Goal: Task Accomplishment & Management: Complete application form

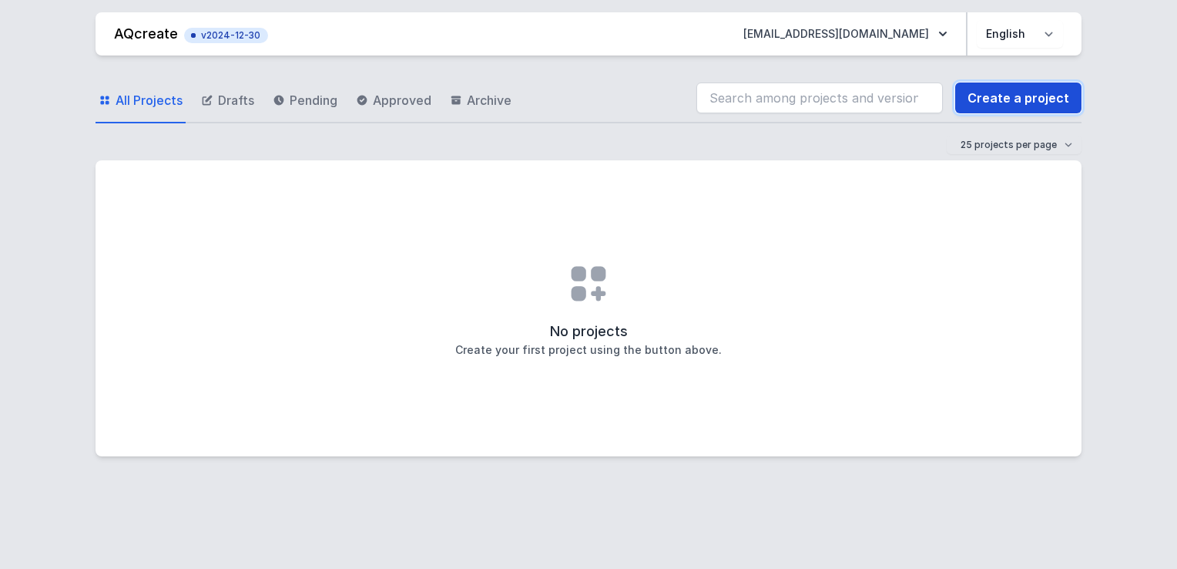
click at [1015, 93] on link "Create a project" at bounding box center [1018, 97] width 126 height 31
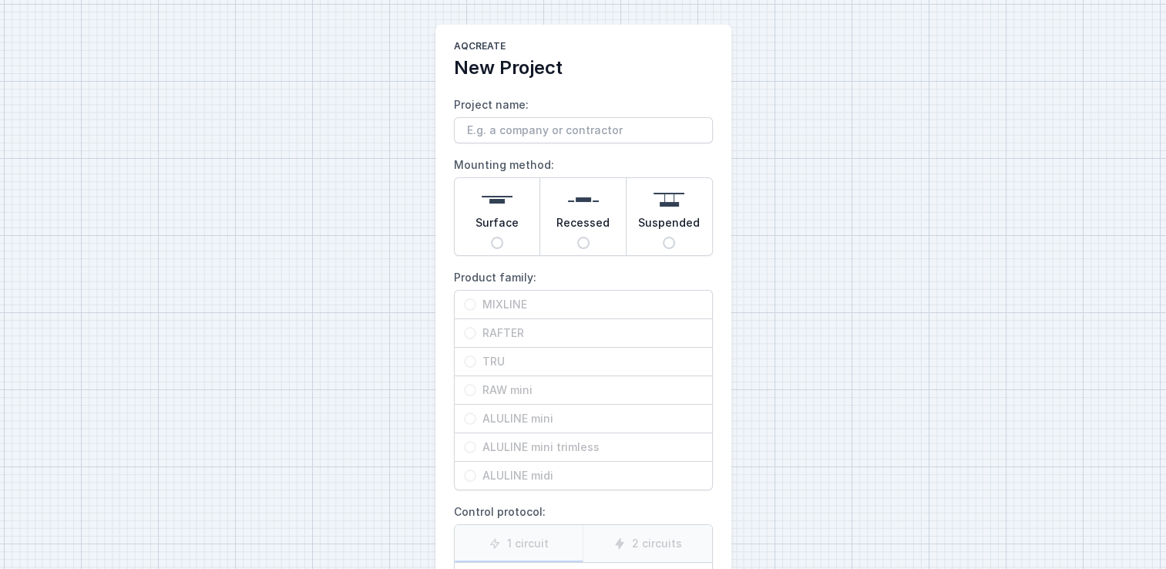
click at [559, 126] on input "Project name:" at bounding box center [583, 130] width 259 height 26
type input "test"
click at [519, 209] on div "Surface" at bounding box center [498, 216] width 86 height 77
click at [503, 237] on input "Surface" at bounding box center [497, 243] width 12 height 12
radio input "true"
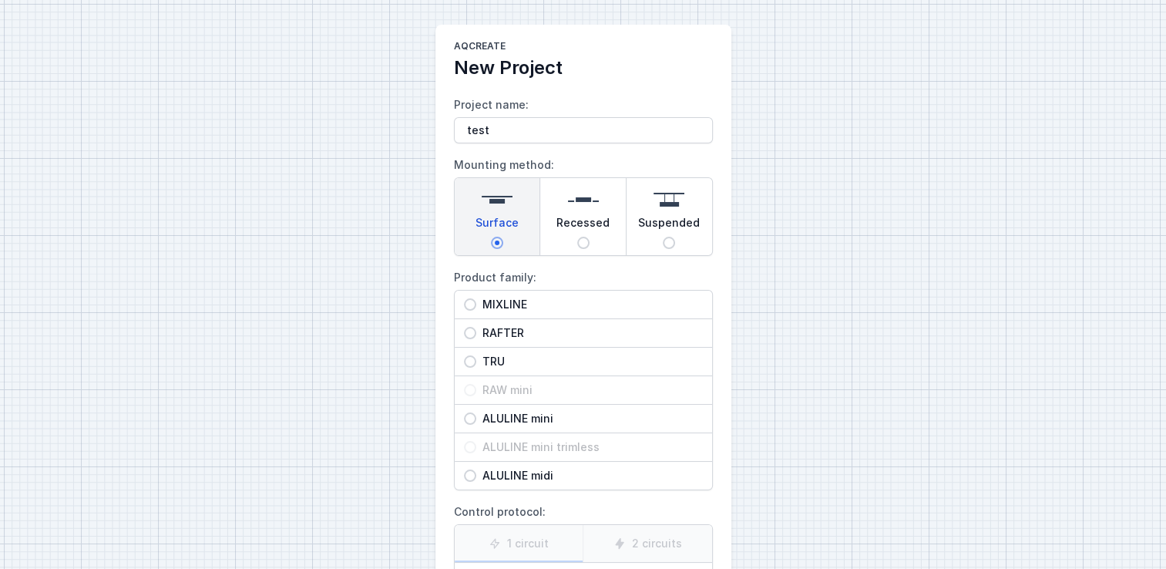
click at [472, 332] on input "RAFTER" at bounding box center [470, 333] width 12 height 12
radio input "true"
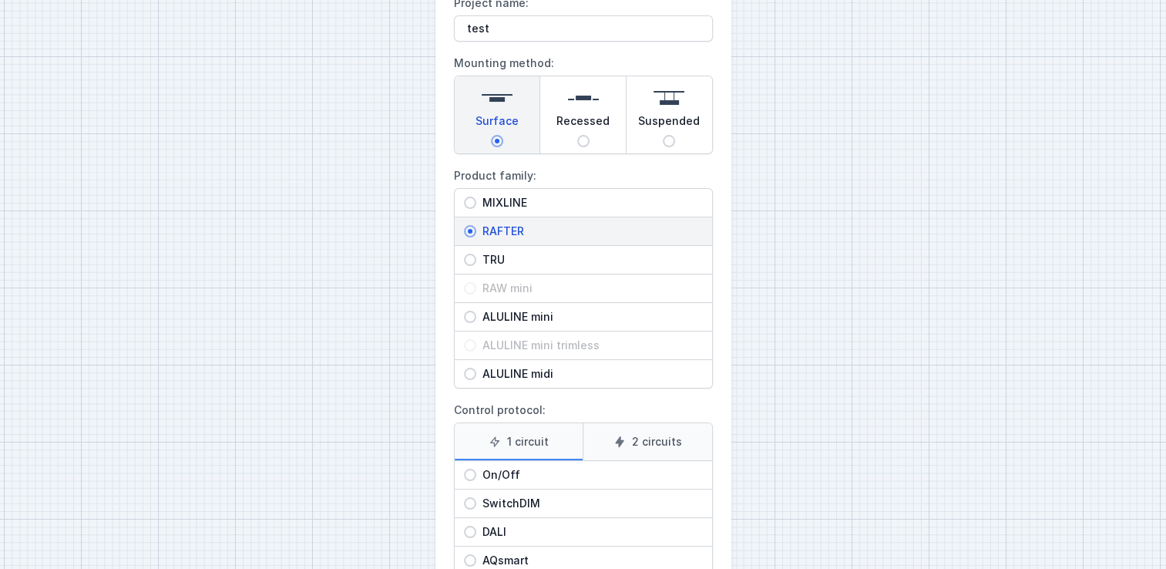
scroll to position [200, 0]
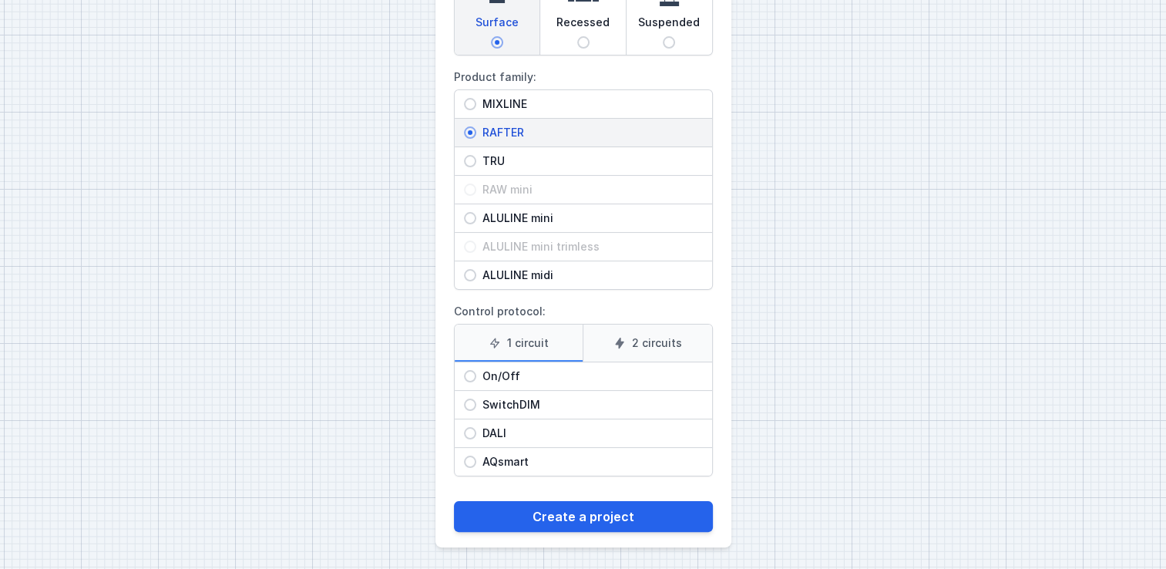
click at [469, 433] on input "DALI" at bounding box center [470, 433] width 12 height 12
radio input "true"
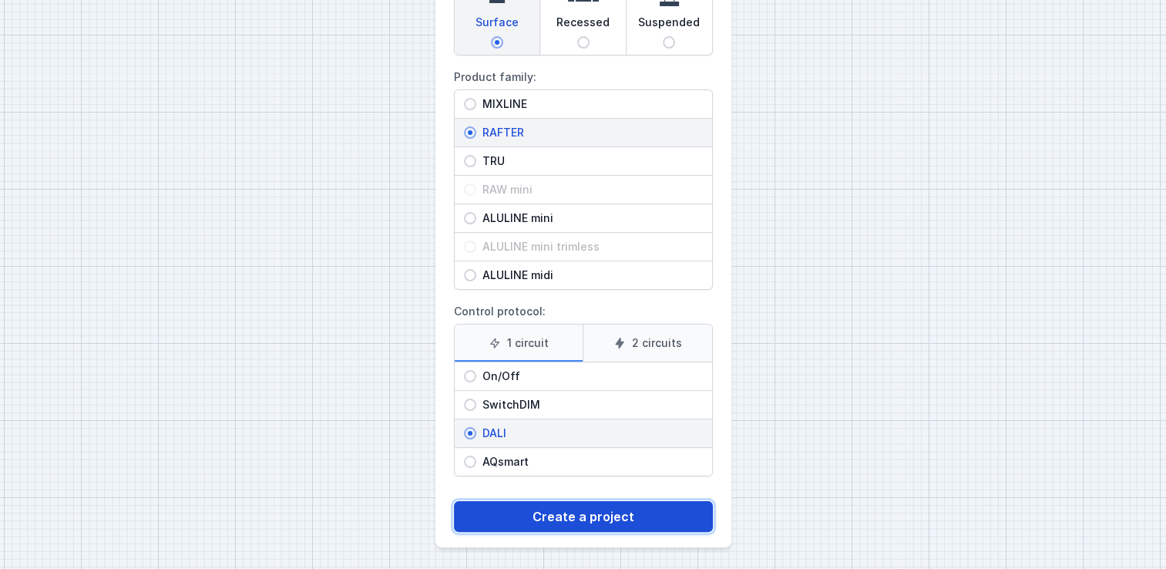
click at [552, 505] on button "Create a project" at bounding box center [583, 516] width 259 height 31
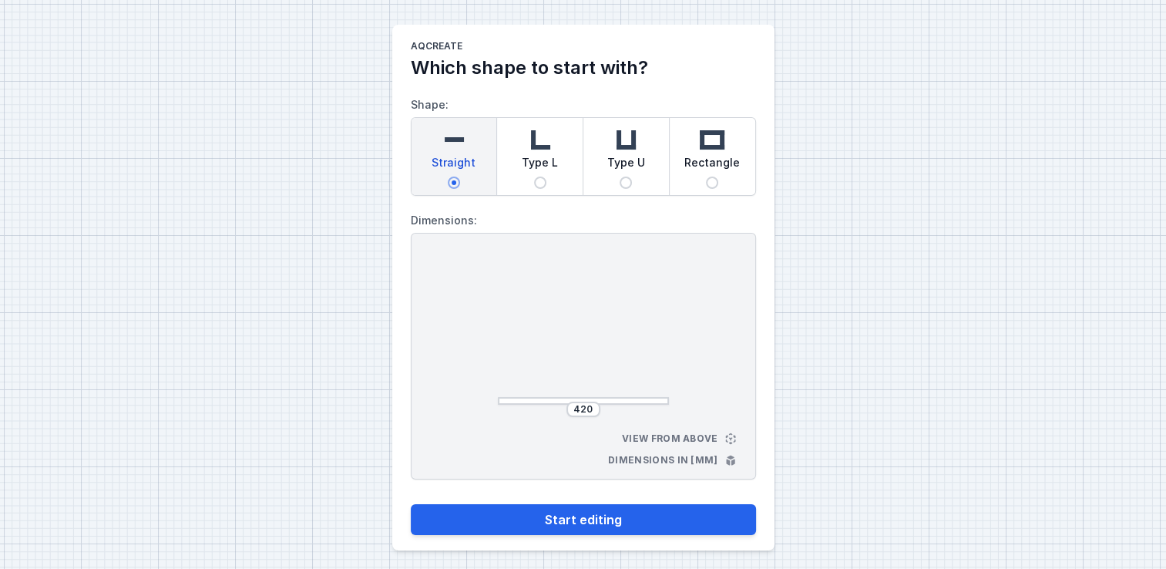
click at [533, 143] on img at bounding box center [540, 139] width 31 height 31
click at [534, 176] on input "Type L" at bounding box center [540, 182] width 12 height 12
radio input "true"
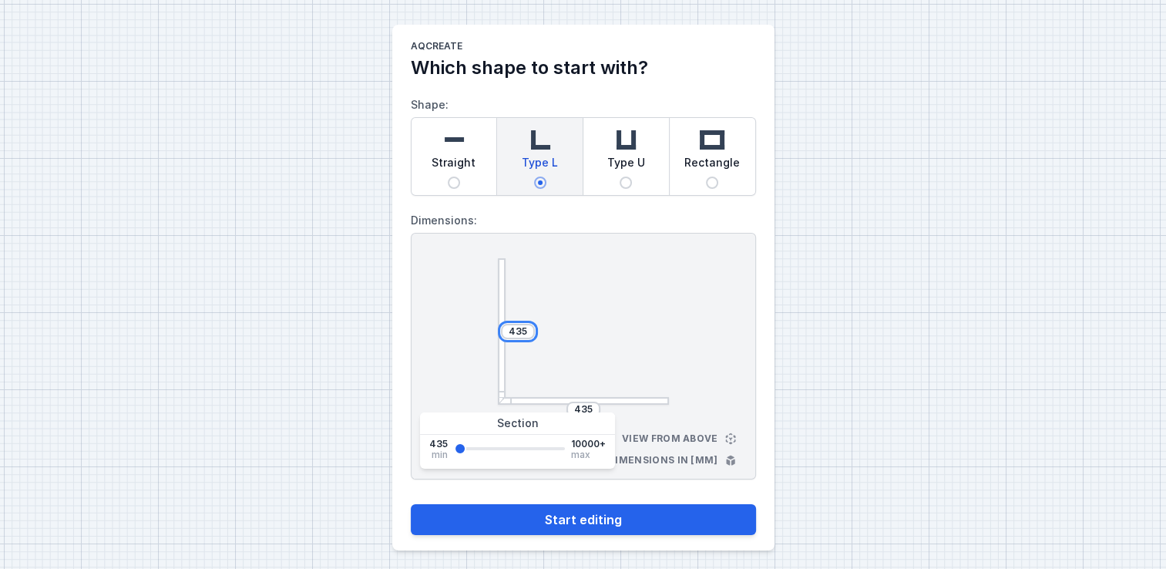
click at [524, 334] on input "435" at bounding box center [517, 331] width 25 height 12
type input "4350"
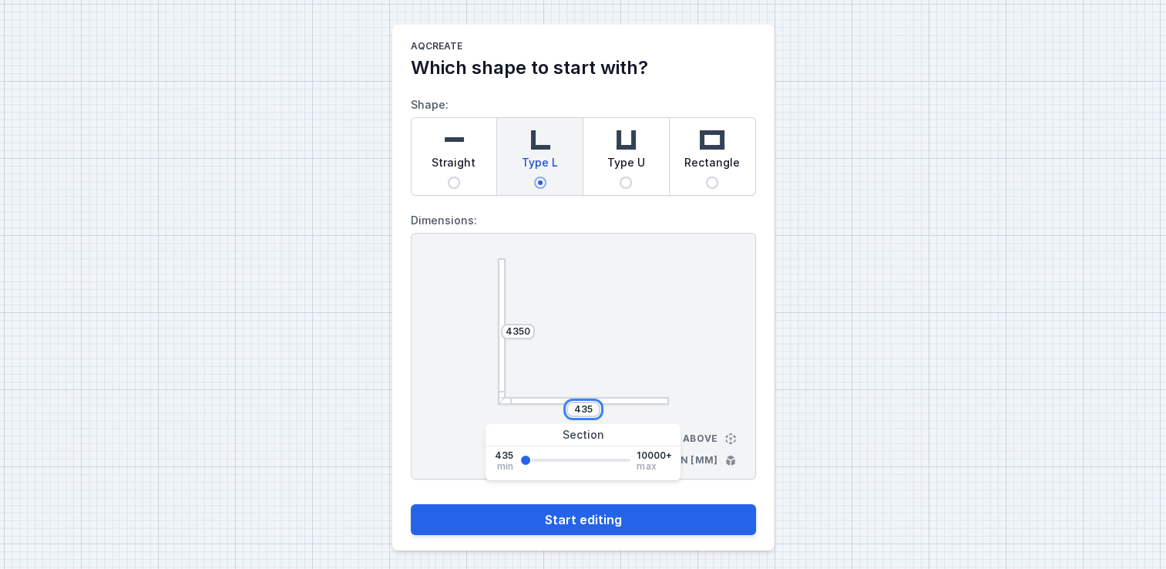
click at [591, 405] on input "435" at bounding box center [583, 409] width 25 height 12
type input "4350"
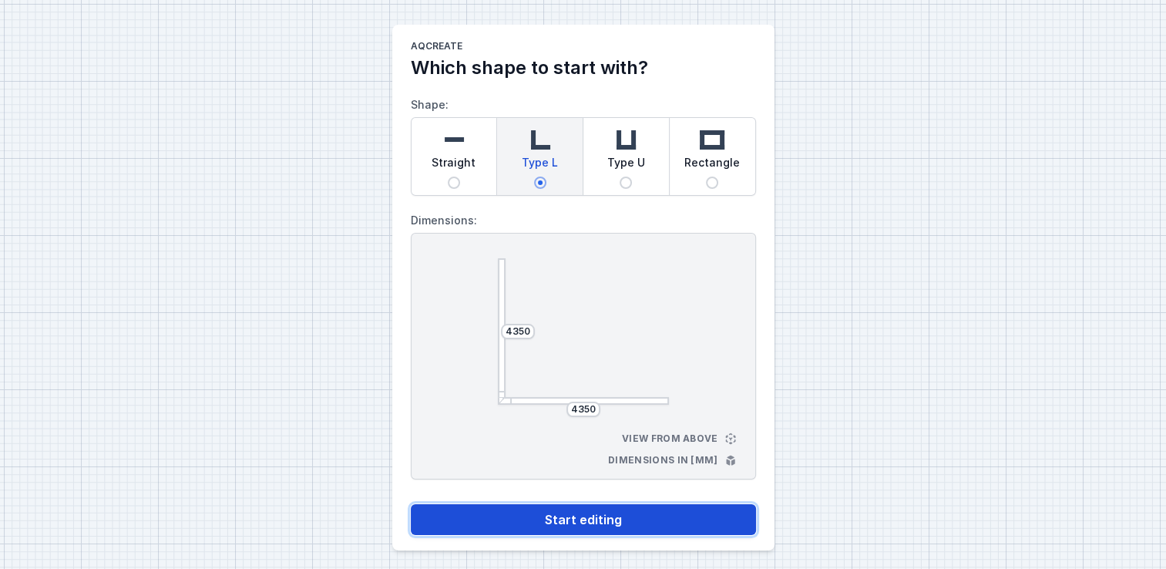
click at [549, 520] on button "Start editing" at bounding box center [583, 519] width 345 height 31
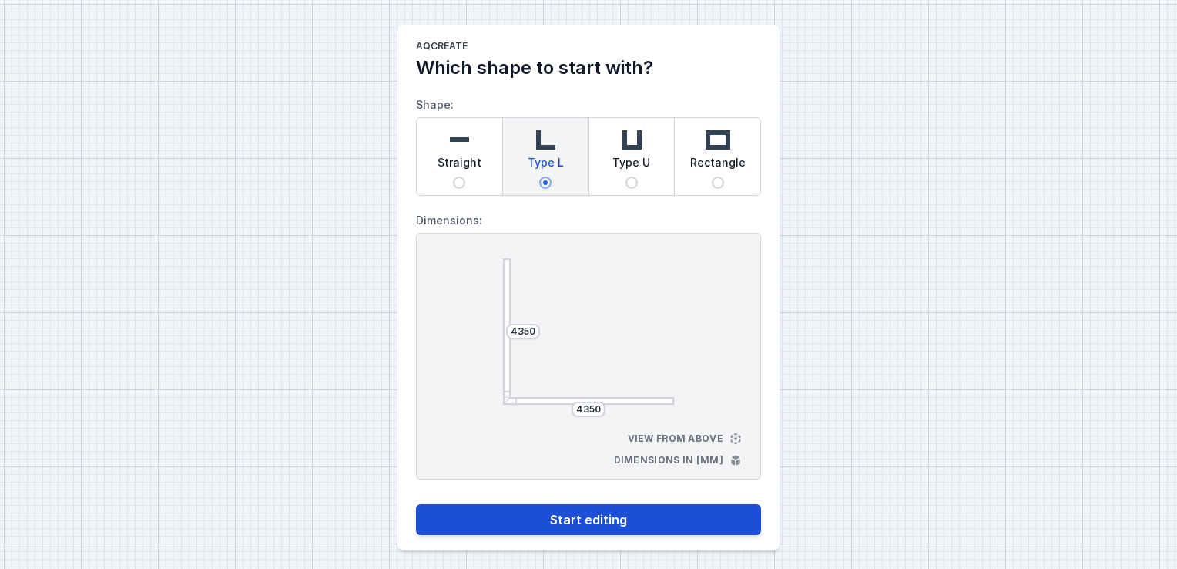
select select "M"
select select "3000"
select select "4"
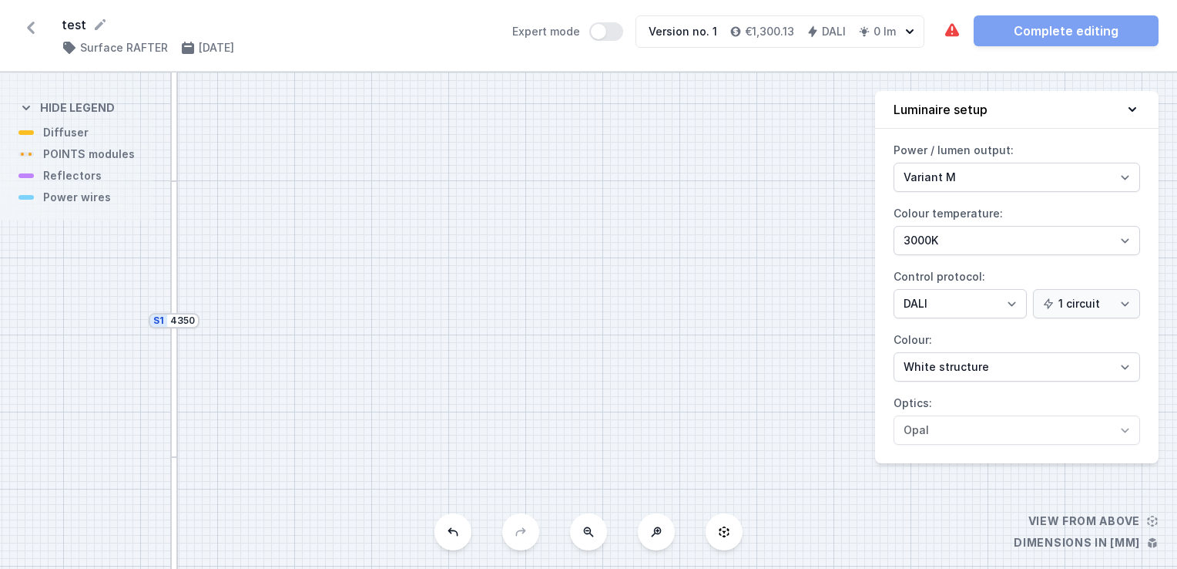
click at [176, 411] on div at bounding box center [174, 319] width 8 height 276
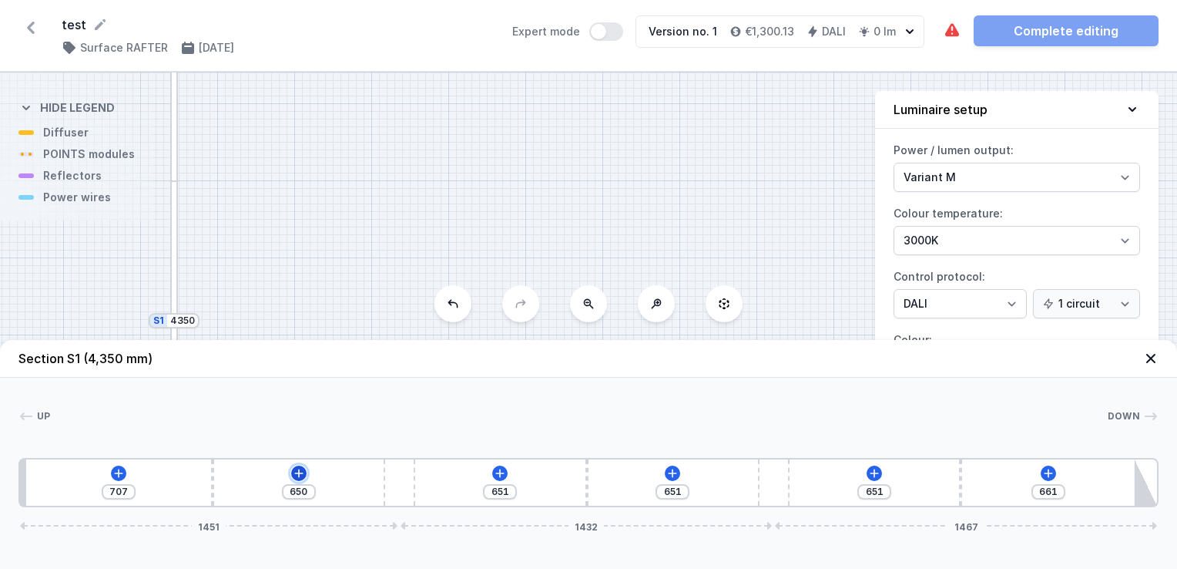
click at [295, 469] on icon at bounding box center [299, 473] width 12 height 12
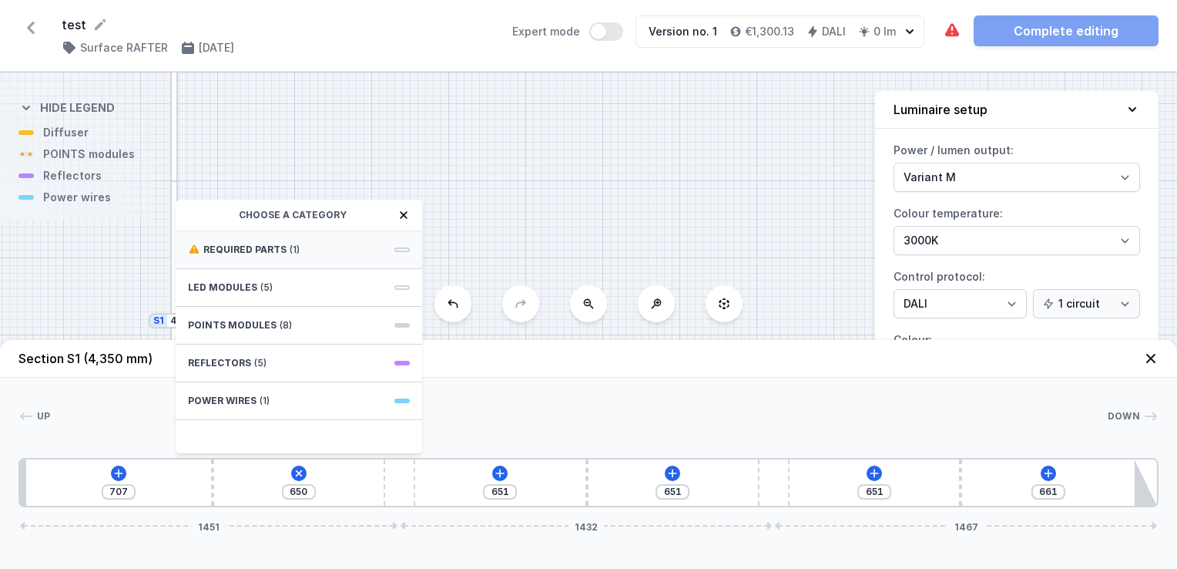
click at [213, 248] on span "Required parts" at bounding box center [244, 249] width 83 height 12
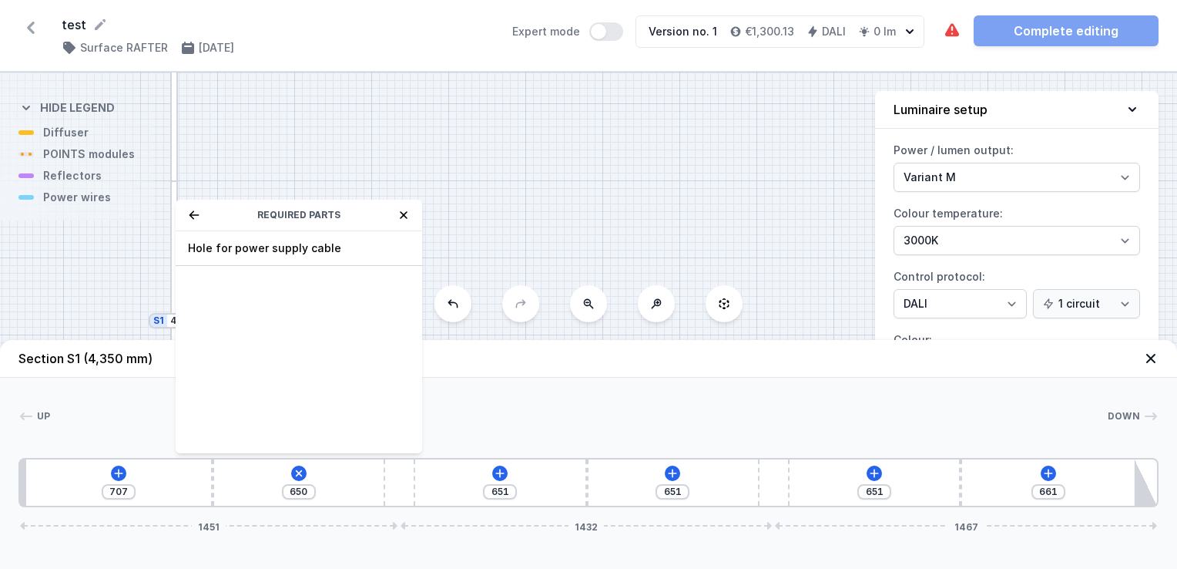
click at [213, 248] on span "Hole for power supply cable" at bounding box center [299, 247] width 222 height 15
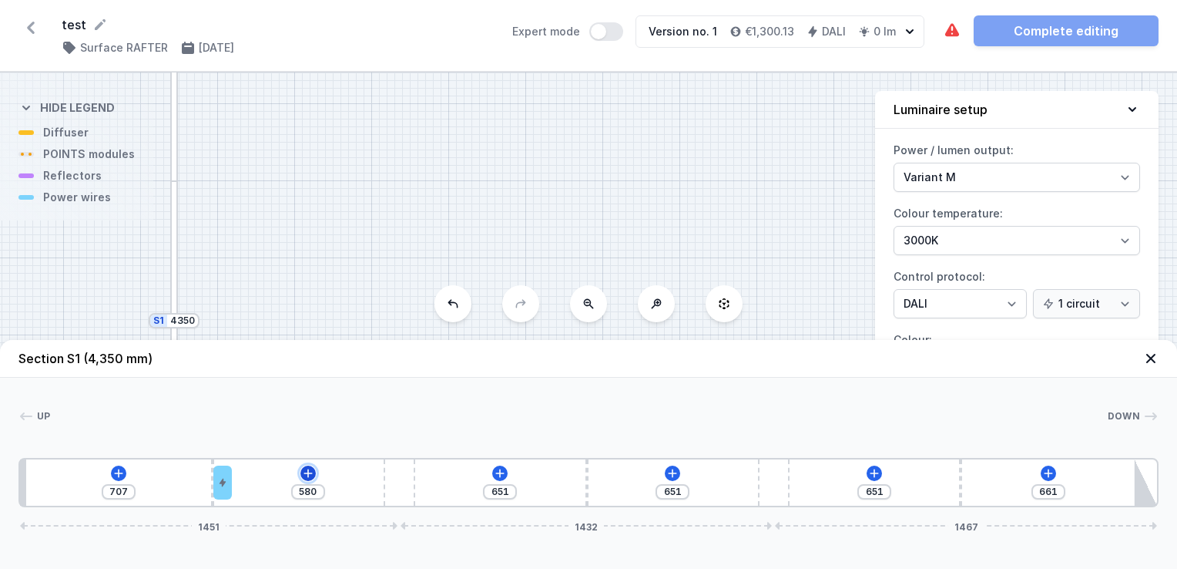
click at [306, 476] on icon at bounding box center [308, 473] width 12 height 12
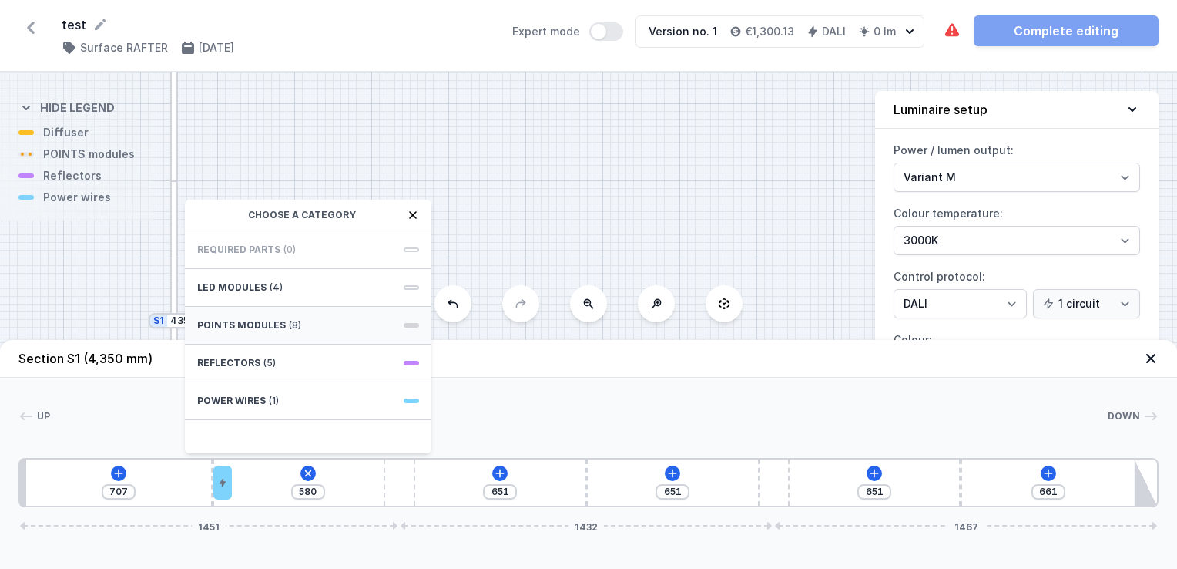
click at [258, 324] on span "POINTS modules" at bounding box center [241, 325] width 89 height 12
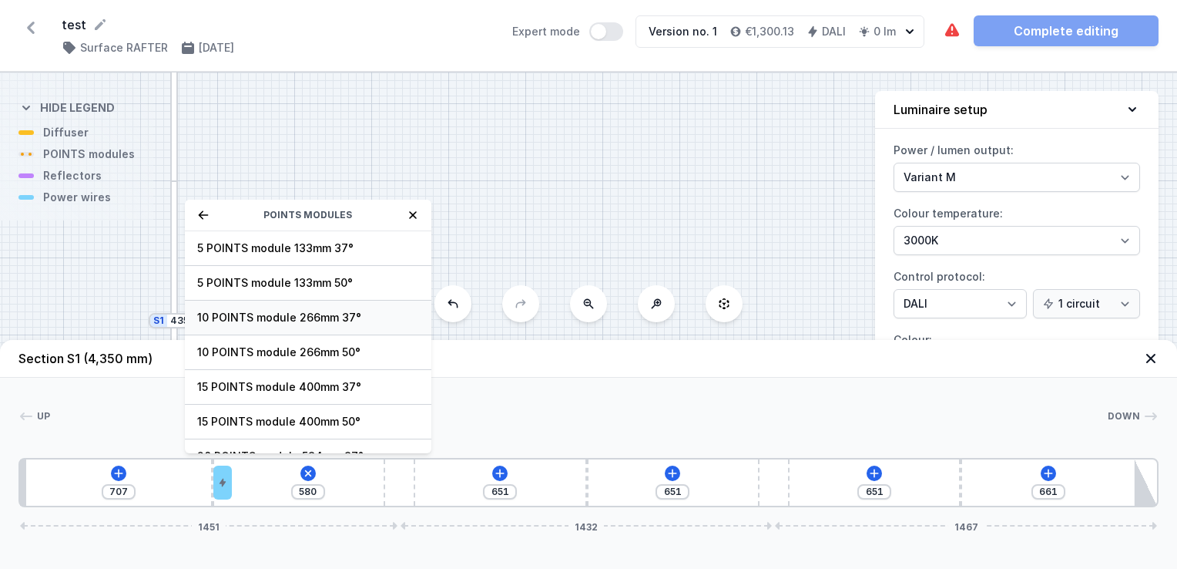
click at [277, 321] on span "10 POINTS module 266mm 37°" at bounding box center [308, 317] width 222 height 15
type input "314"
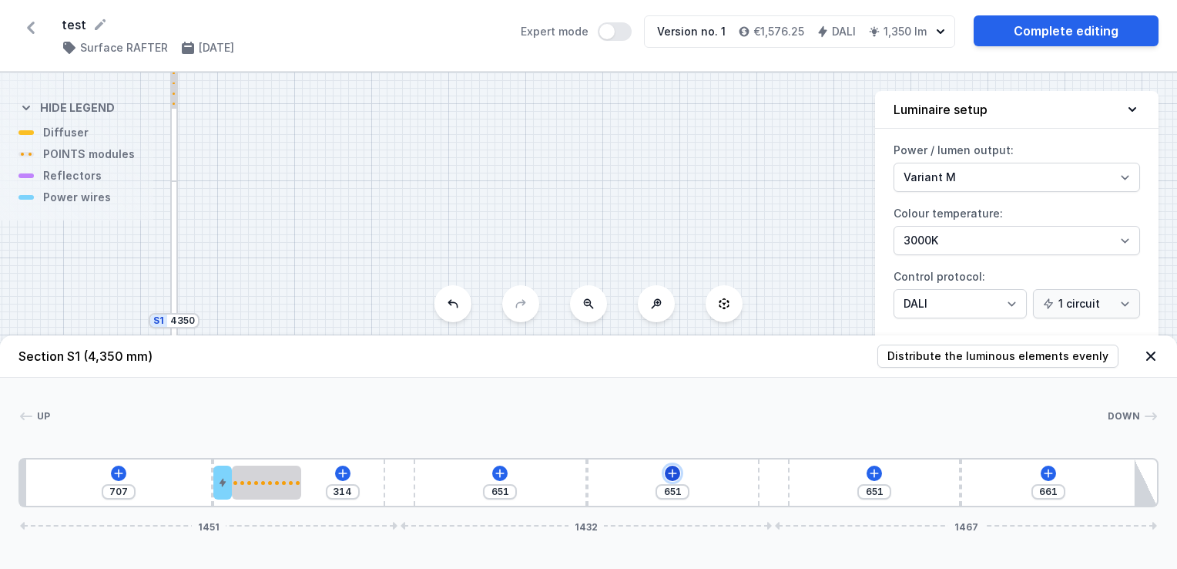
click at [667, 470] on icon at bounding box center [673, 473] width 12 height 12
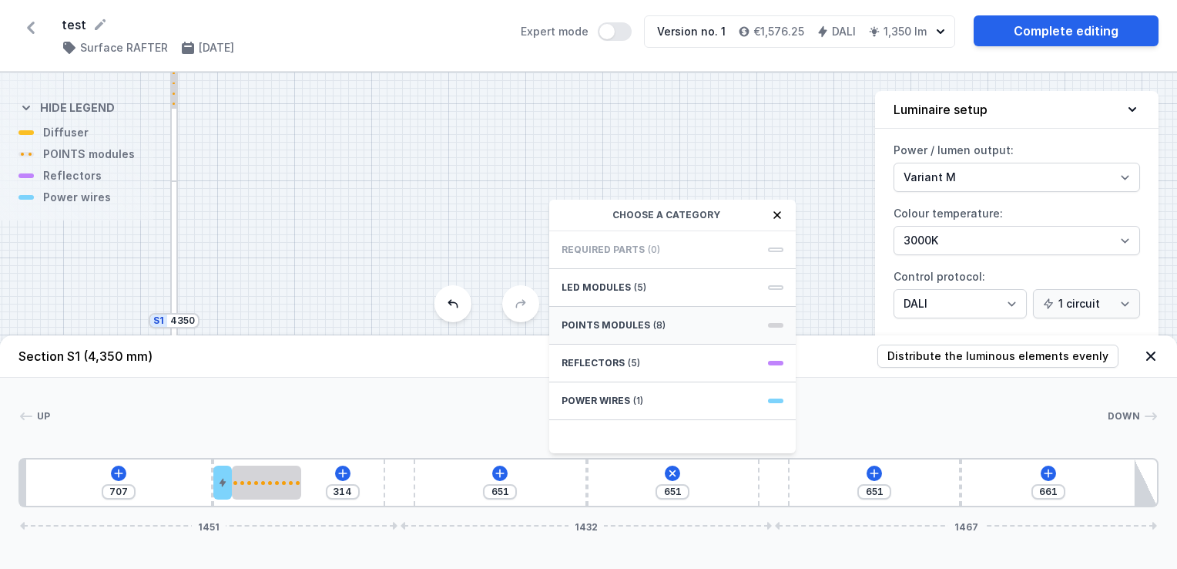
click at [608, 328] on span "POINTS modules" at bounding box center [606, 325] width 89 height 12
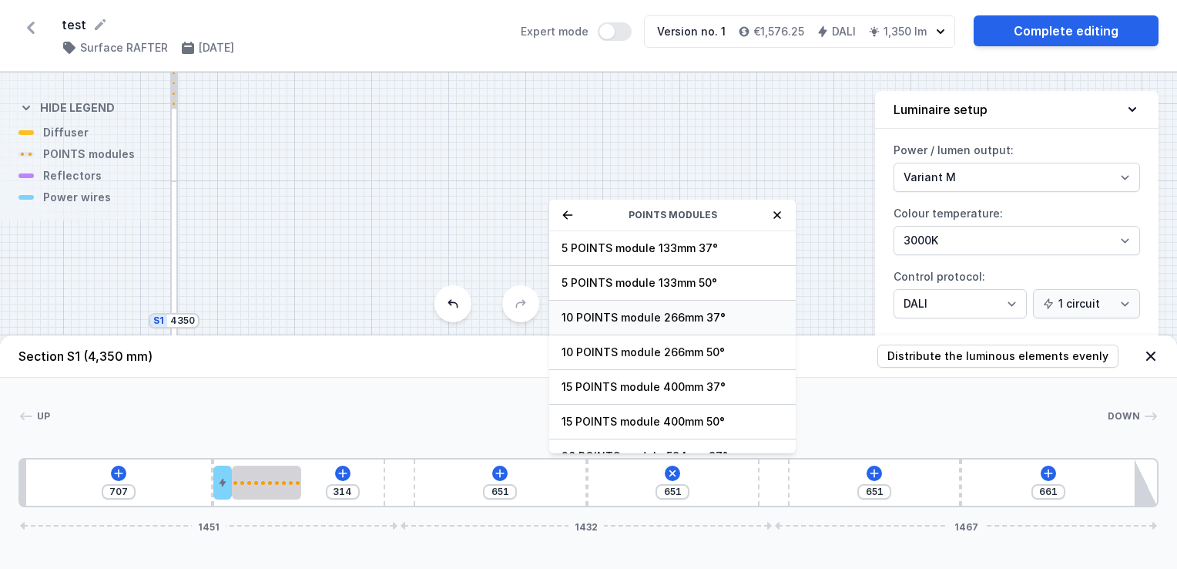
click at [616, 310] on span "10 POINTS module 266mm 37°" at bounding box center [673, 317] width 222 height 15
type input "385"
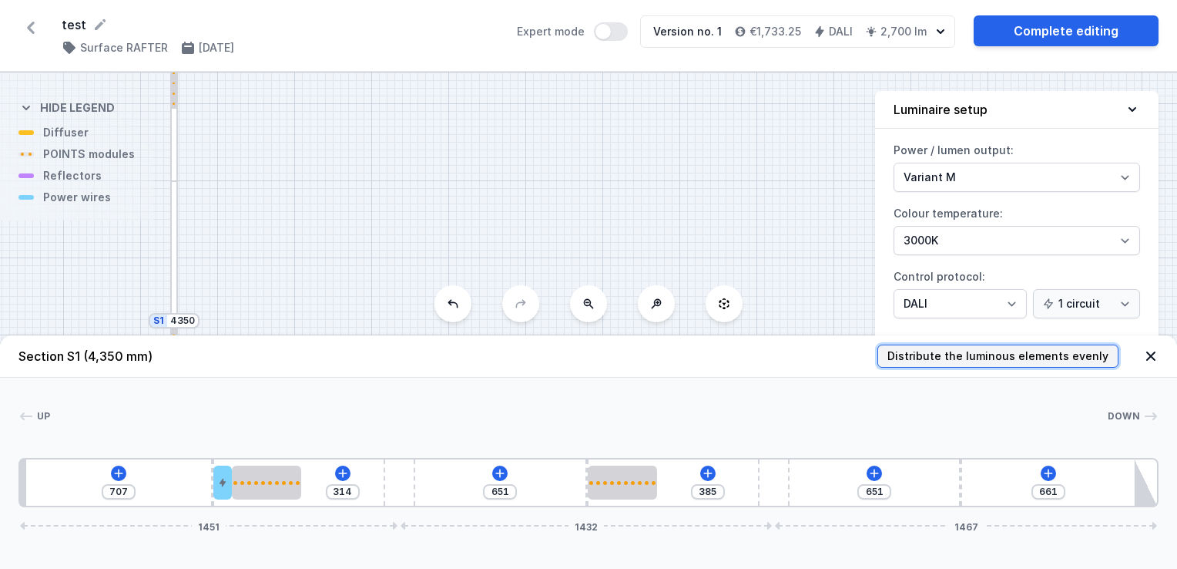
click at [1050, 356] on span "Distribute the luminous elements evenly" at bounding box center [998, 355] width 221 height 15
type input "623"
type input "516"
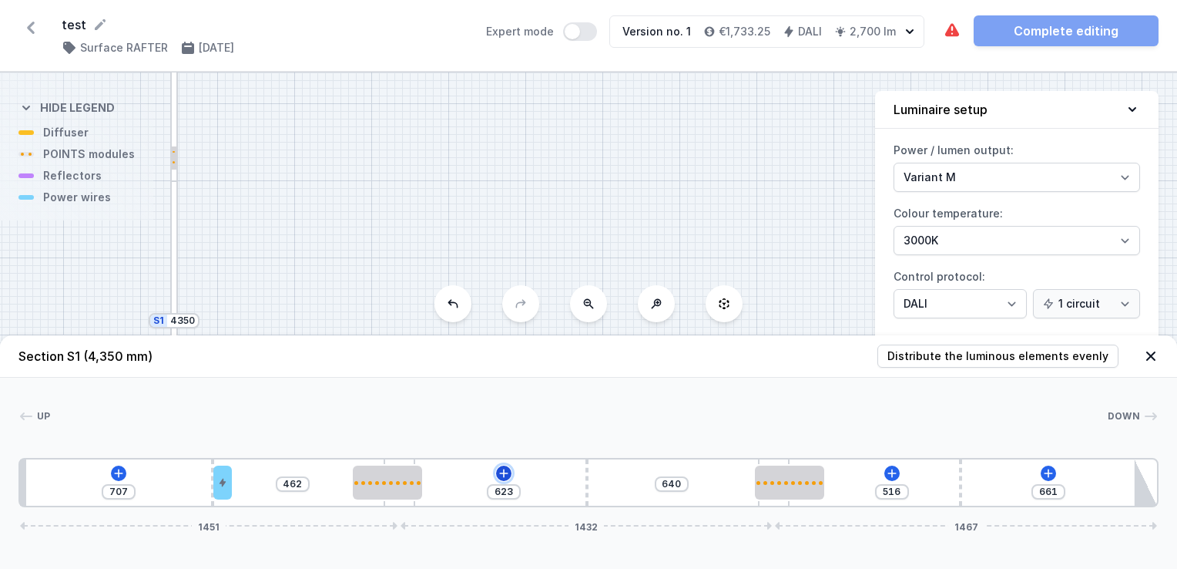
click at [509, 473] on icon at bounding box center [504, 473] width 12 height 12
drag, startPoint x: 220, startPoint y: 485, endPoint x: 253, endPoint y: 467, distance: 37.9
drag, startPoint x: 253, startPoint y: 467, endPoint x: 223, endPoint y: 475, distance: 30.5
click at [223, 475] on div at bounding box center [222, 482] width 18 height 34
type input "343"
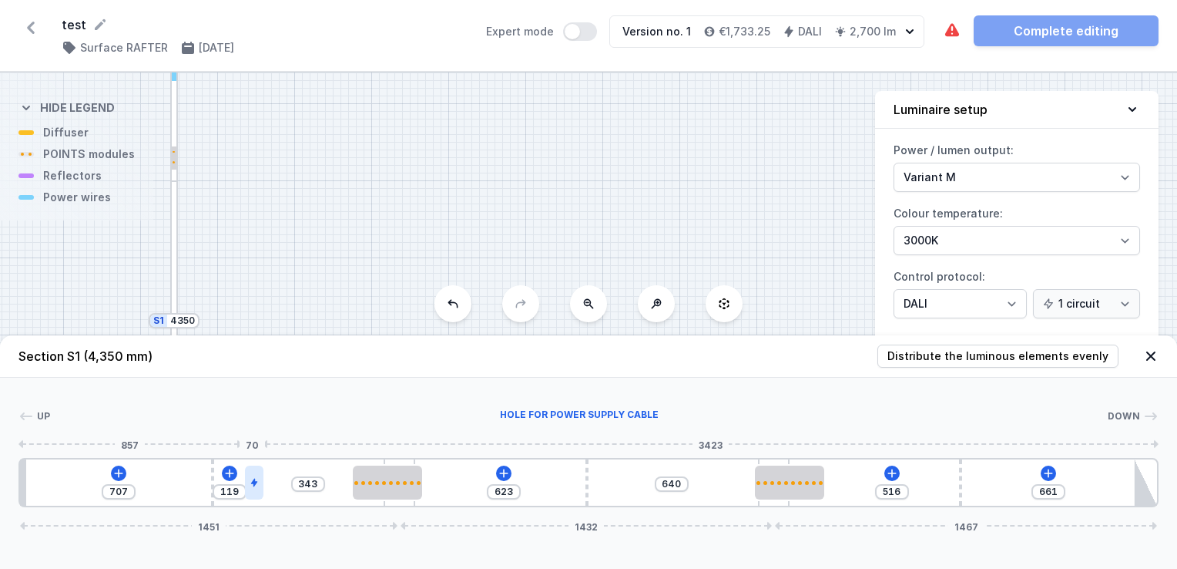
drag, startPoint x: 223, startPoint y: 480, endPoint x: 253, endPoint y: 473, distance: 30.1
click at [253, 473] on div at bounding box center [254, 482] width 18 height 34
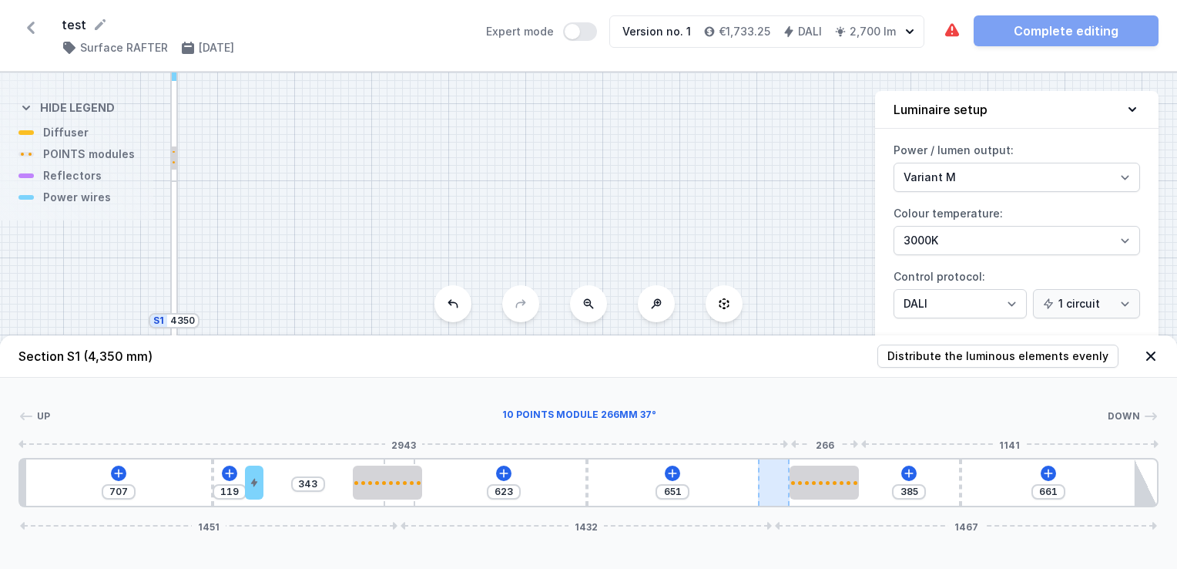
type input "651"
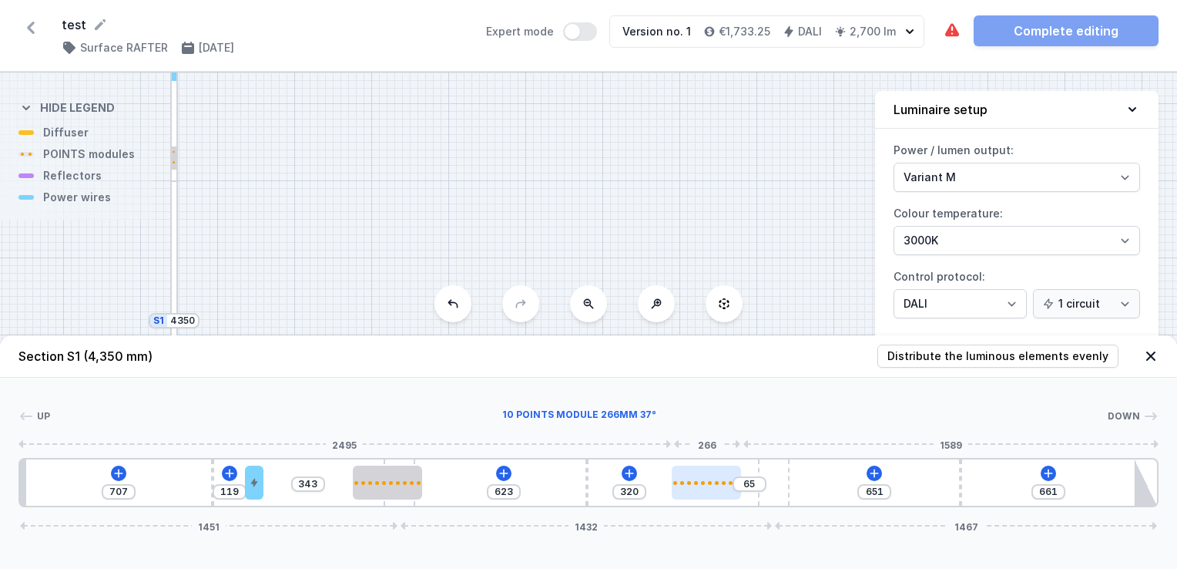
type input "317"
type input "68"
type input "314"
type input "71"
type input "308"
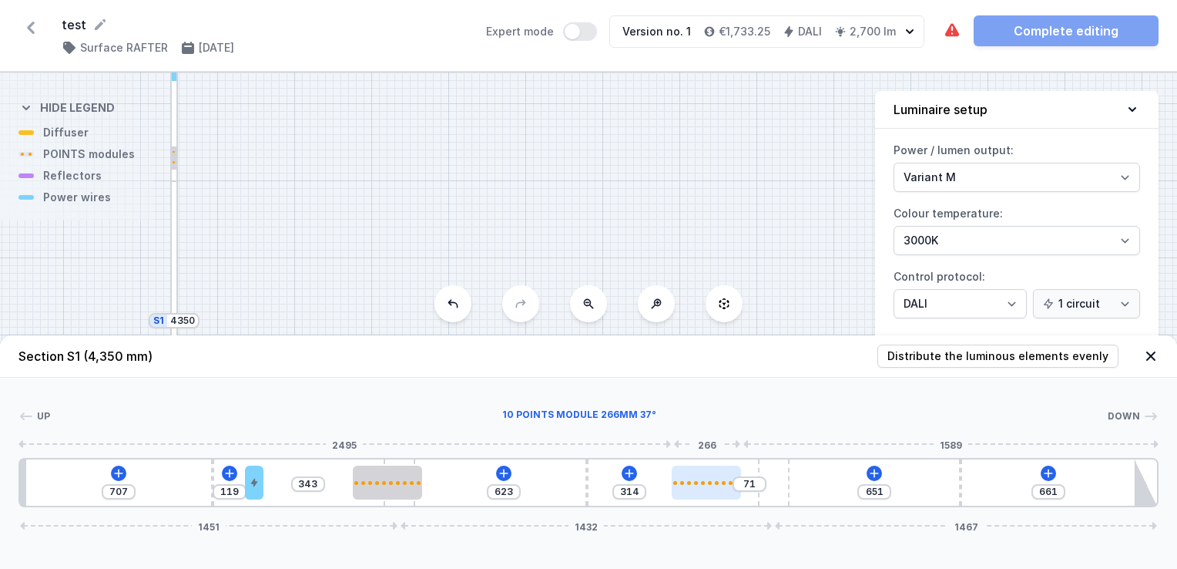
type input "77"
type input "305"
type input "80"
type input "300"
type input "85"
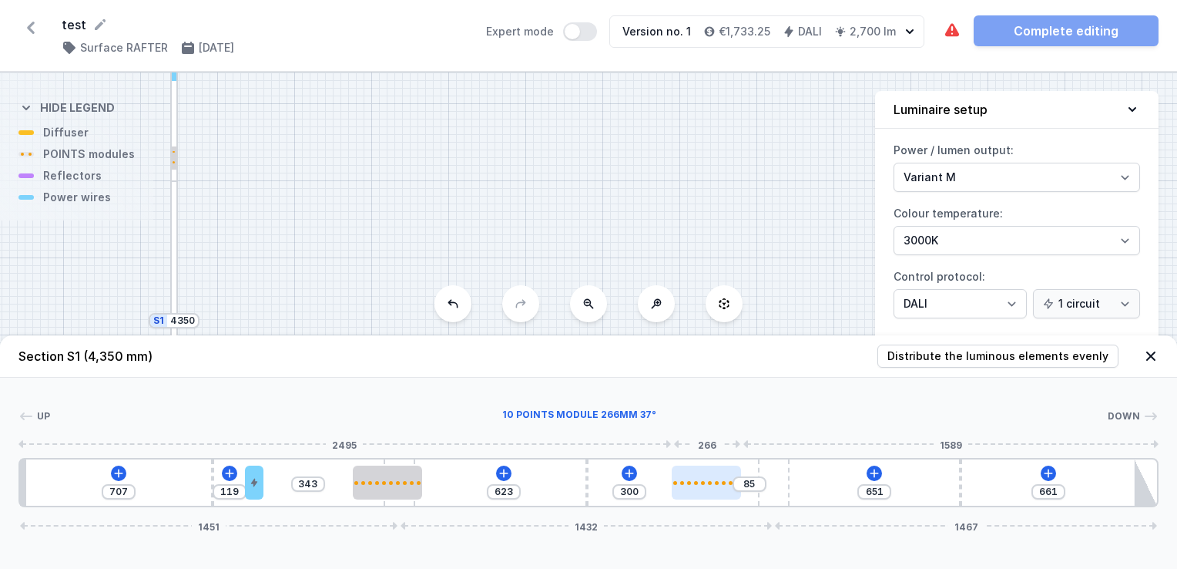
type input "297"
type input "88"
type input "294"
type input "91"
type input "291"
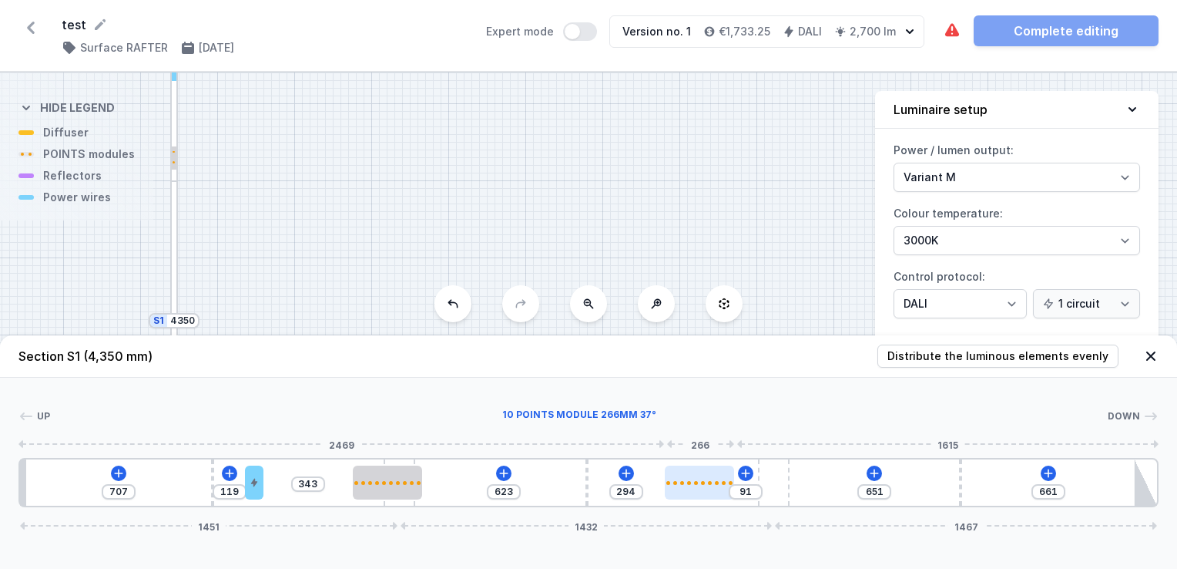
type input "94"
type input "265"
type input "120"
type input "253"
type input "132"
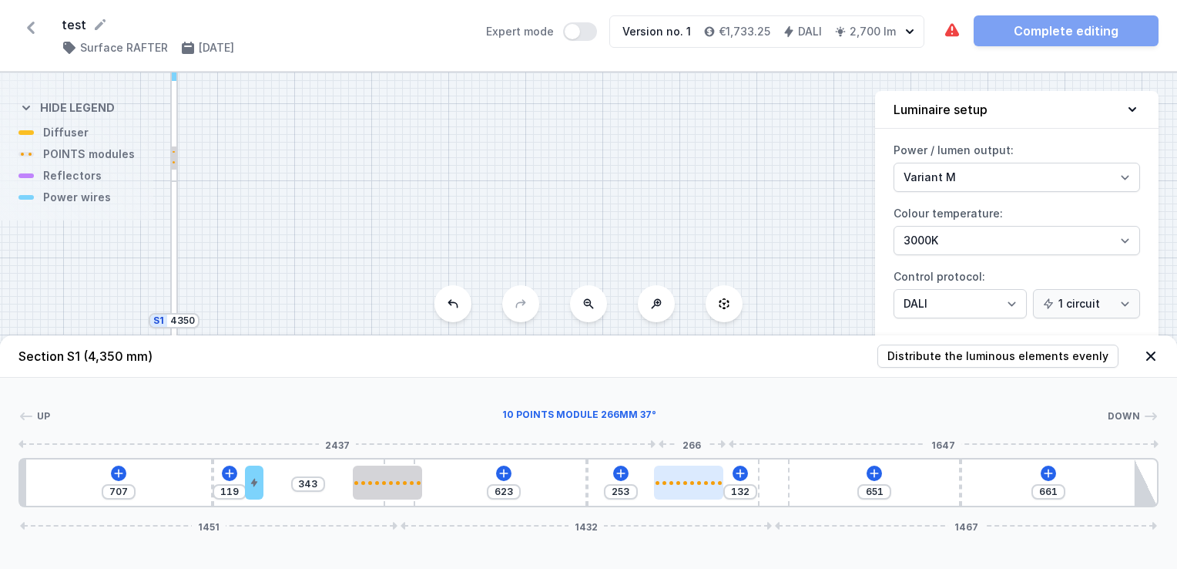
type input "244"
type input "141"
type input "239"
type input "146"
type input "236"
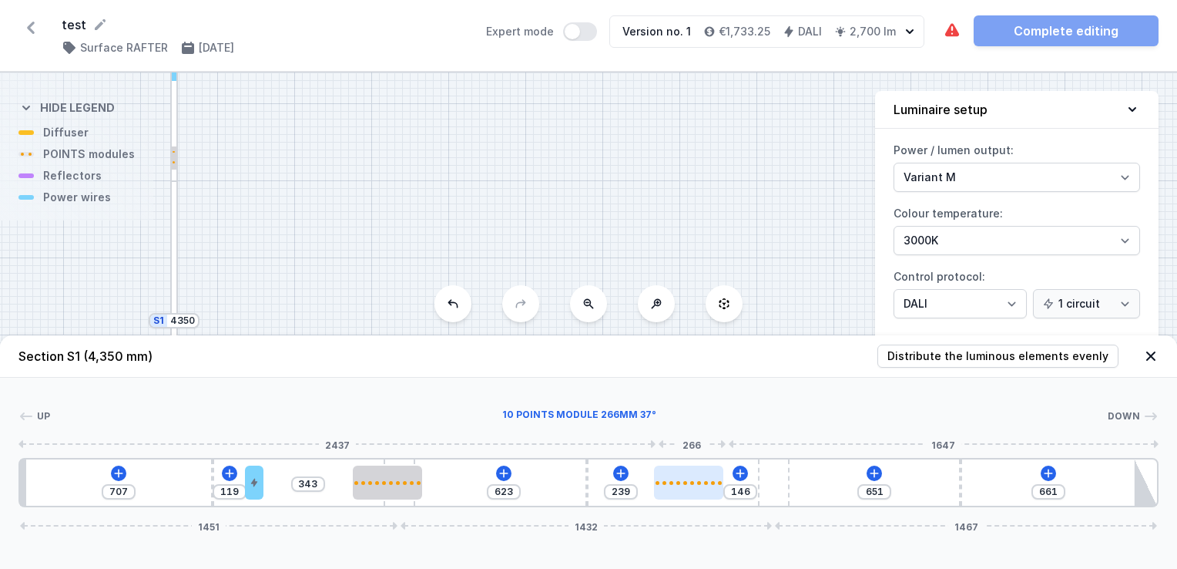
type input "149"
type input "233"
type input "152"
drag, startPoint x: 795, startPoint y: 480, endPoint x: 698, endPoint y: 491, distance: 97.7
click at [698, 491] on div at bounding box center [683, 482] width 69 height 34
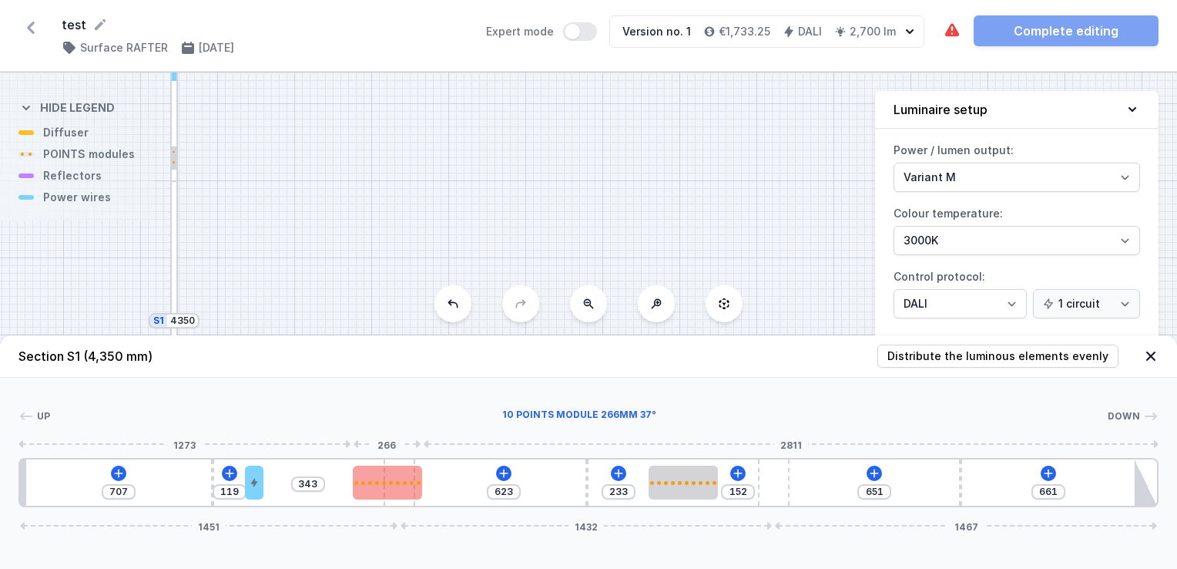
type input "651"
type input "195"
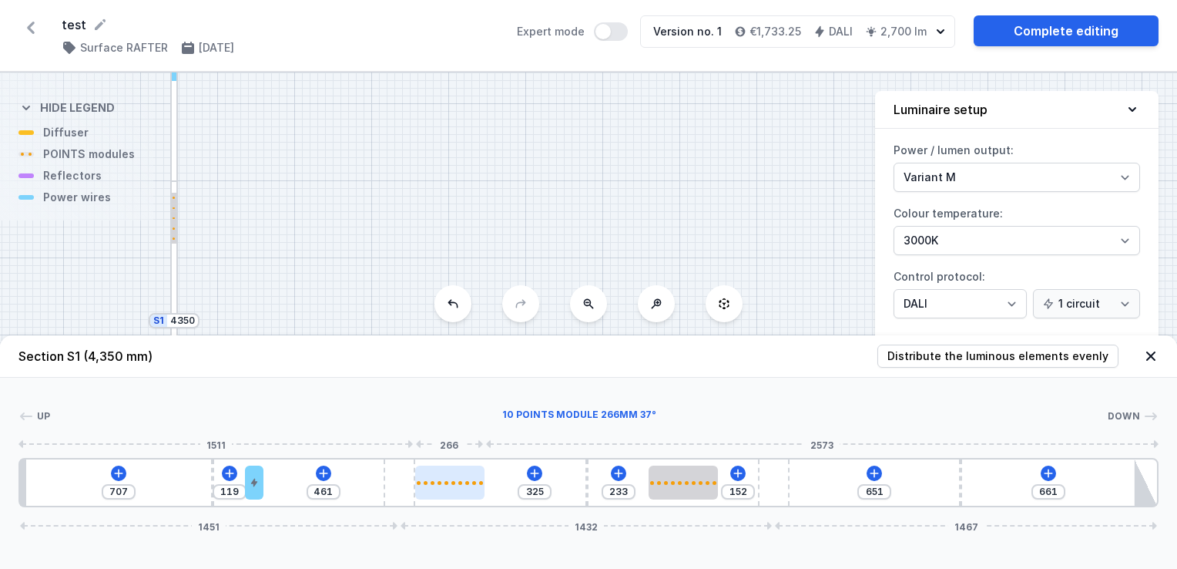
type input "323"
drag, startPoint x: 400, startPoint y: 478, endPoint x: 485, endPoint y: 470, distance: 85.1
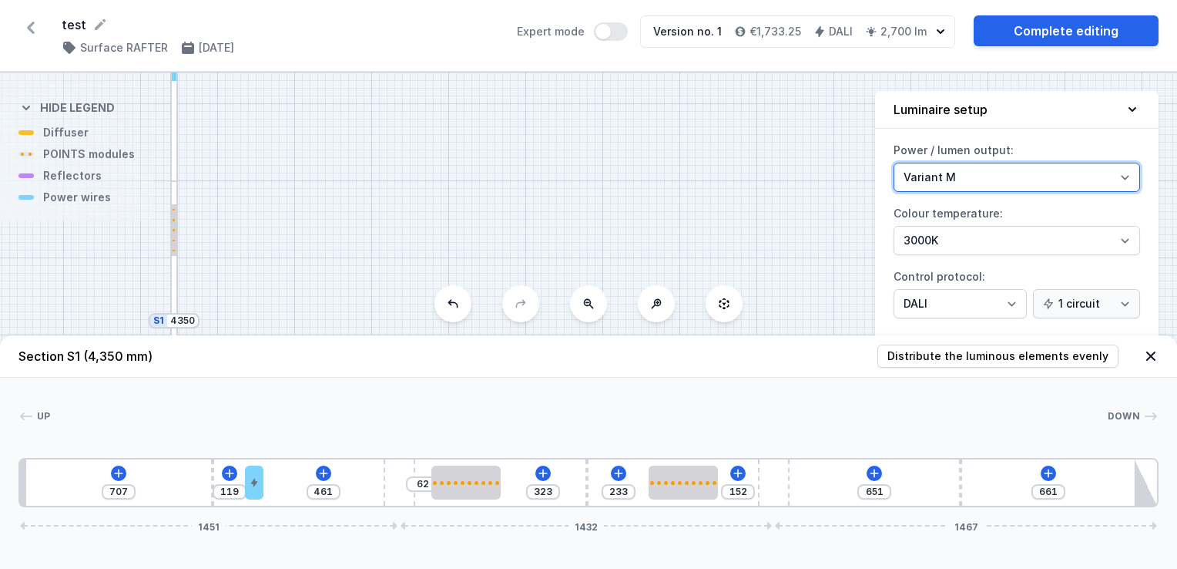
click at [992, 170] on select "Variant L Variant M" at bounding box center [1017, 177] width 247 height 29
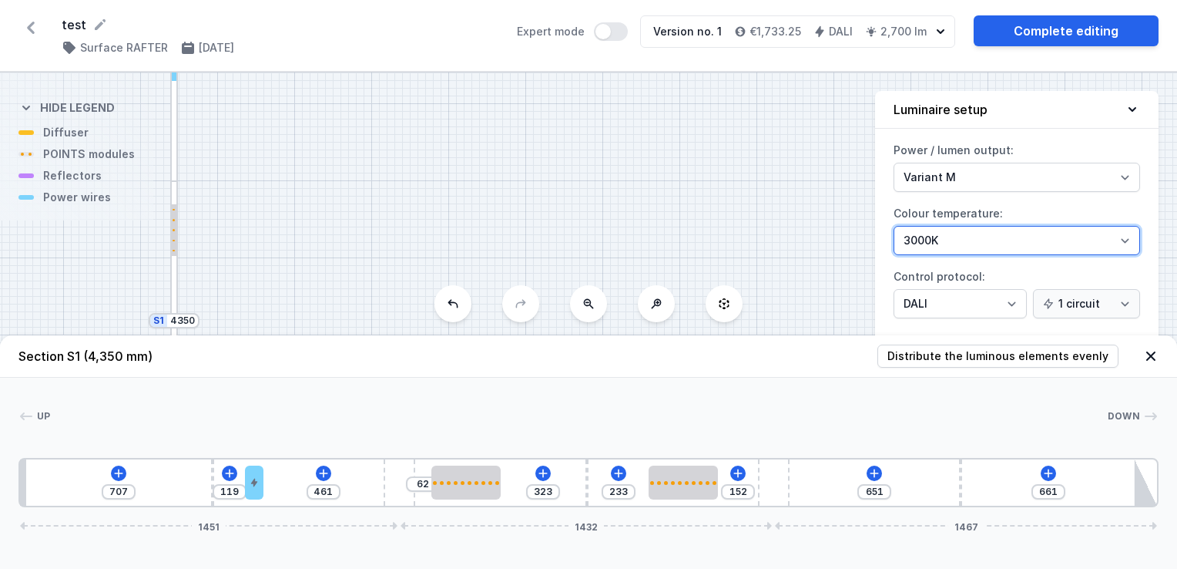
click at [944, 240] on select "2700K 3000K 4000K" at bounding box center [1017, 240] width 247 height 29
select select "2700"
click at [894, 226] on select "2700K 3000K 4000K" at bounding box center [1017, 240] width 247 height 29
click at [1147, 355] on icon at bounding box center [1150, 355] width 15 height 15
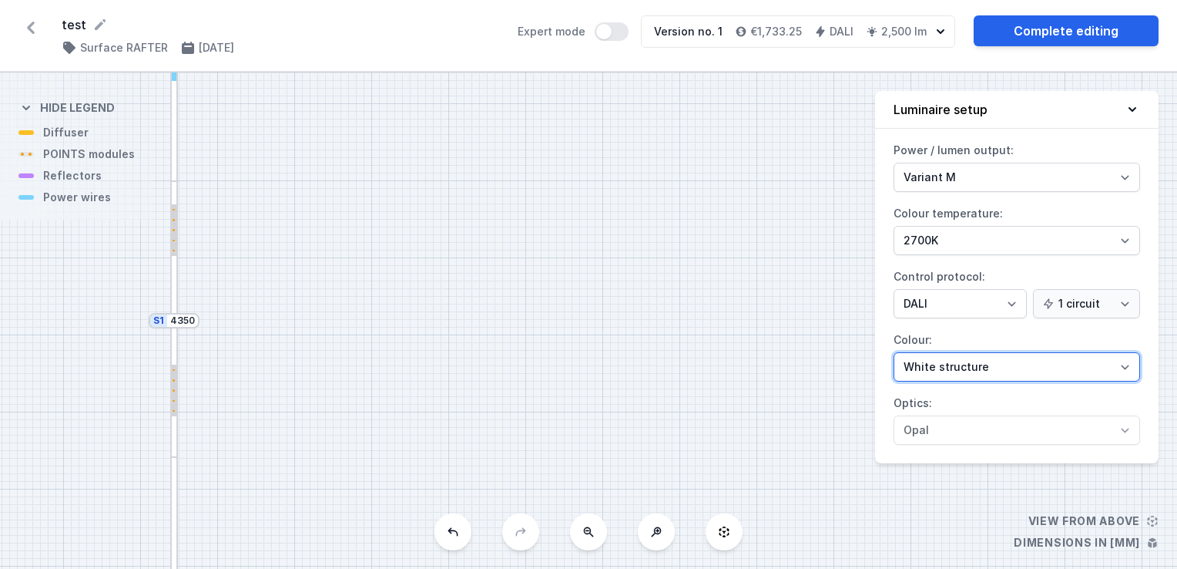
click at [1036, 368] on select "White structure Black structure Gold structure Copper Gray Another colour (from…" at bounding box center [1017, 366] width 247 height 29
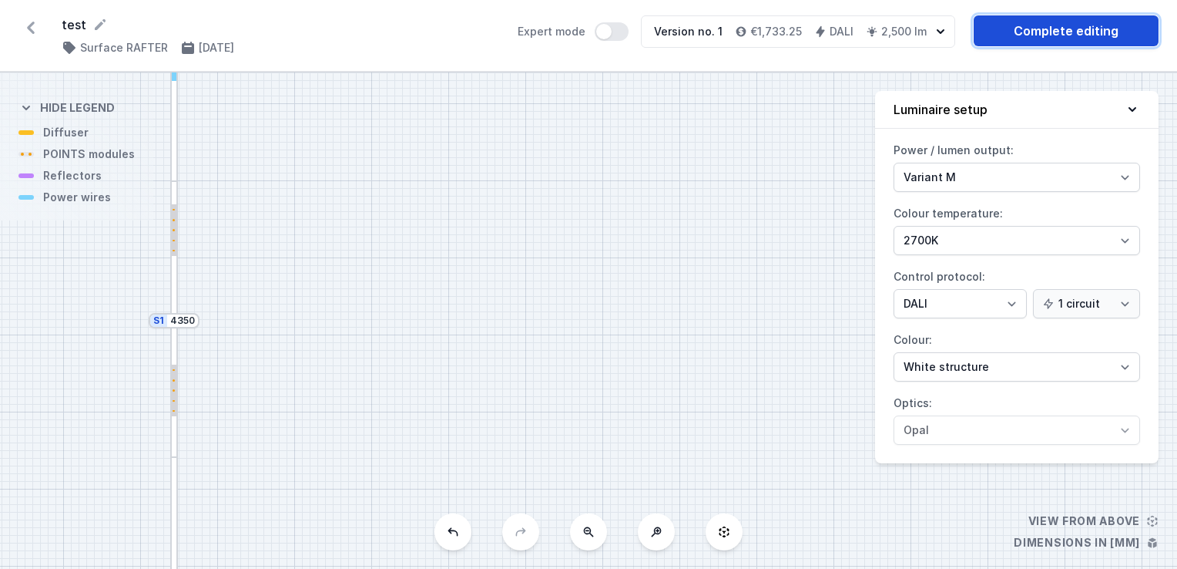
click at [1053, 26] on link "Complete editing" at bounding box center [1066, 30] width 185 height 31
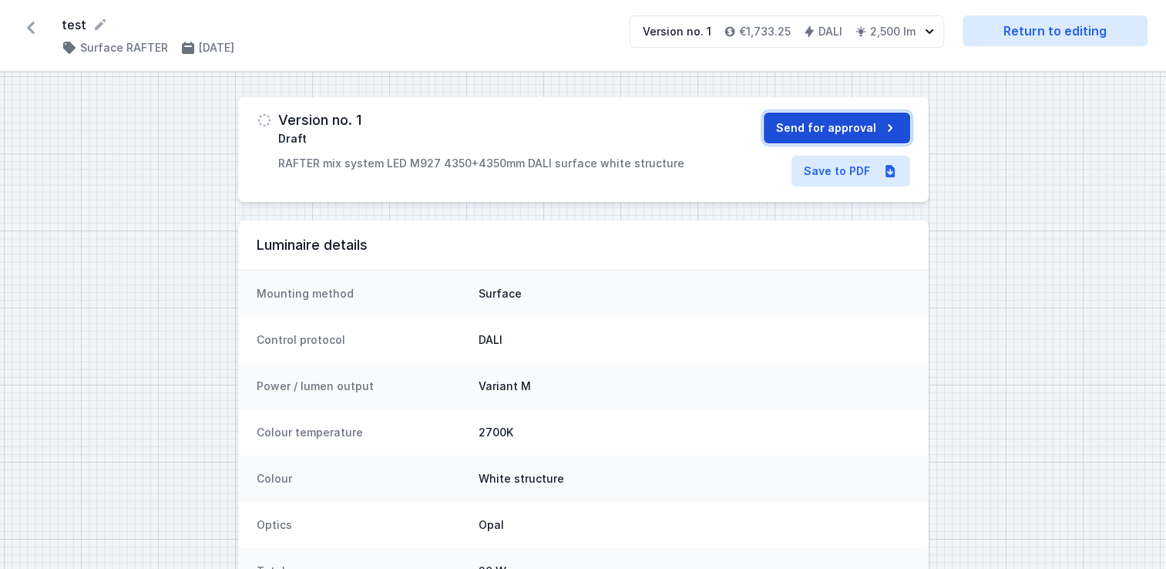
click at [850, 122] on button "Send for approval" at bounding box center [837, 127] width 146 height 31
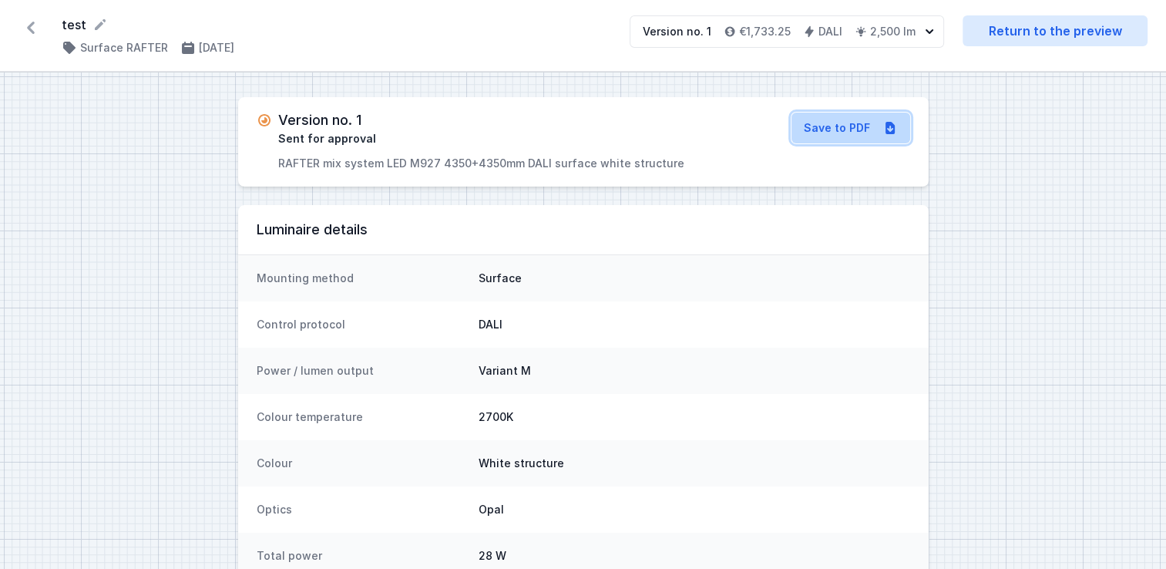
click at [826, 126] on link "Save to PDF" at bounding box center [850, 127] width 119 height 31
